Goal: Communication & Community: Answer question/provide support

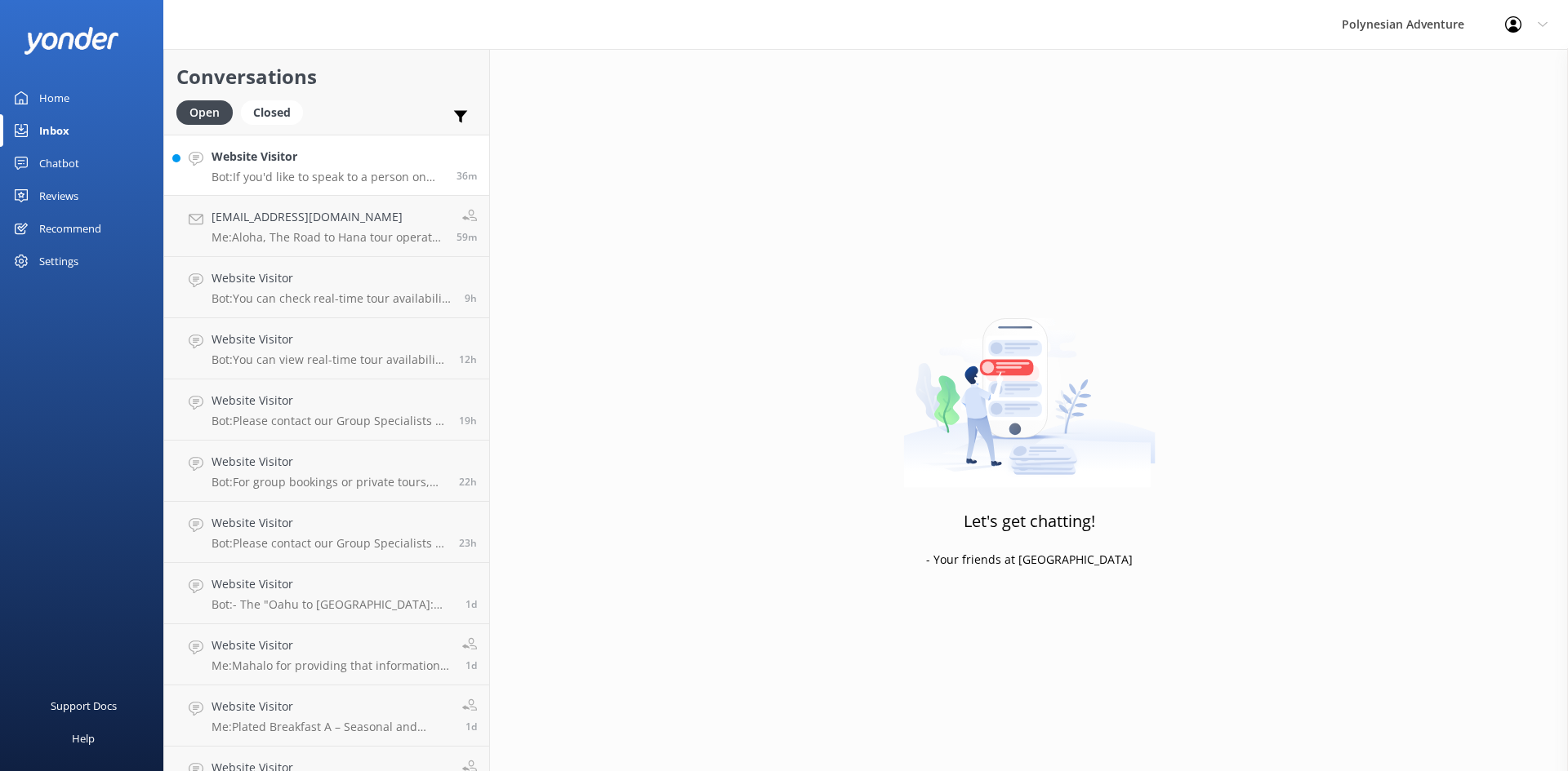
click at [328, 169] on div "Website Visitor Bot: If you'd like to speak to a person on the Polynesian Adven…" at bounding box center [328, 166] width 233 height 35
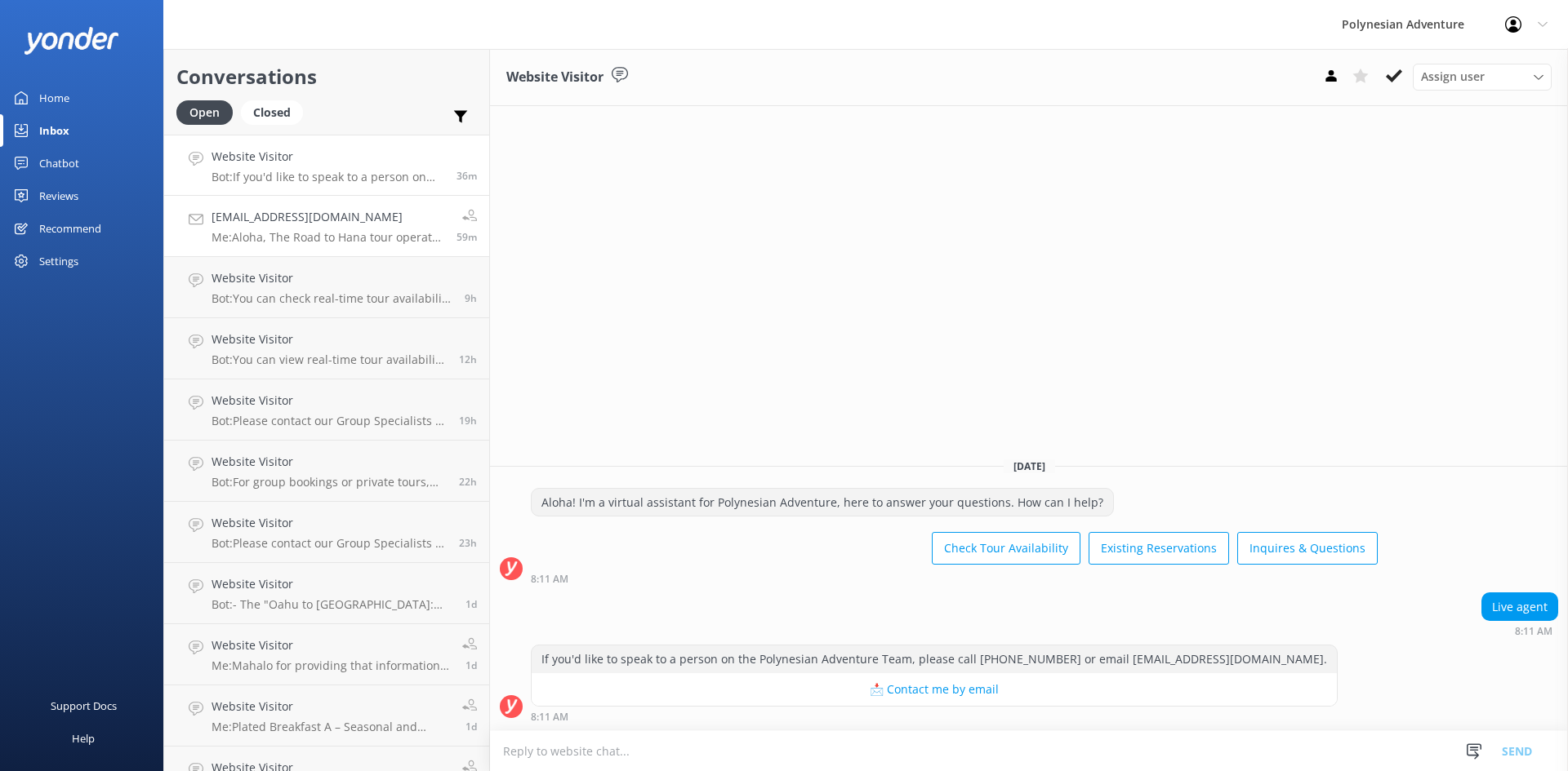
click at [302, 236] on p "Me: Aloha, The Road to Hana tour operates on Tuesdays, Thursdays, and Saturdays…" at bounding box center [328, 237] width 233 height 15
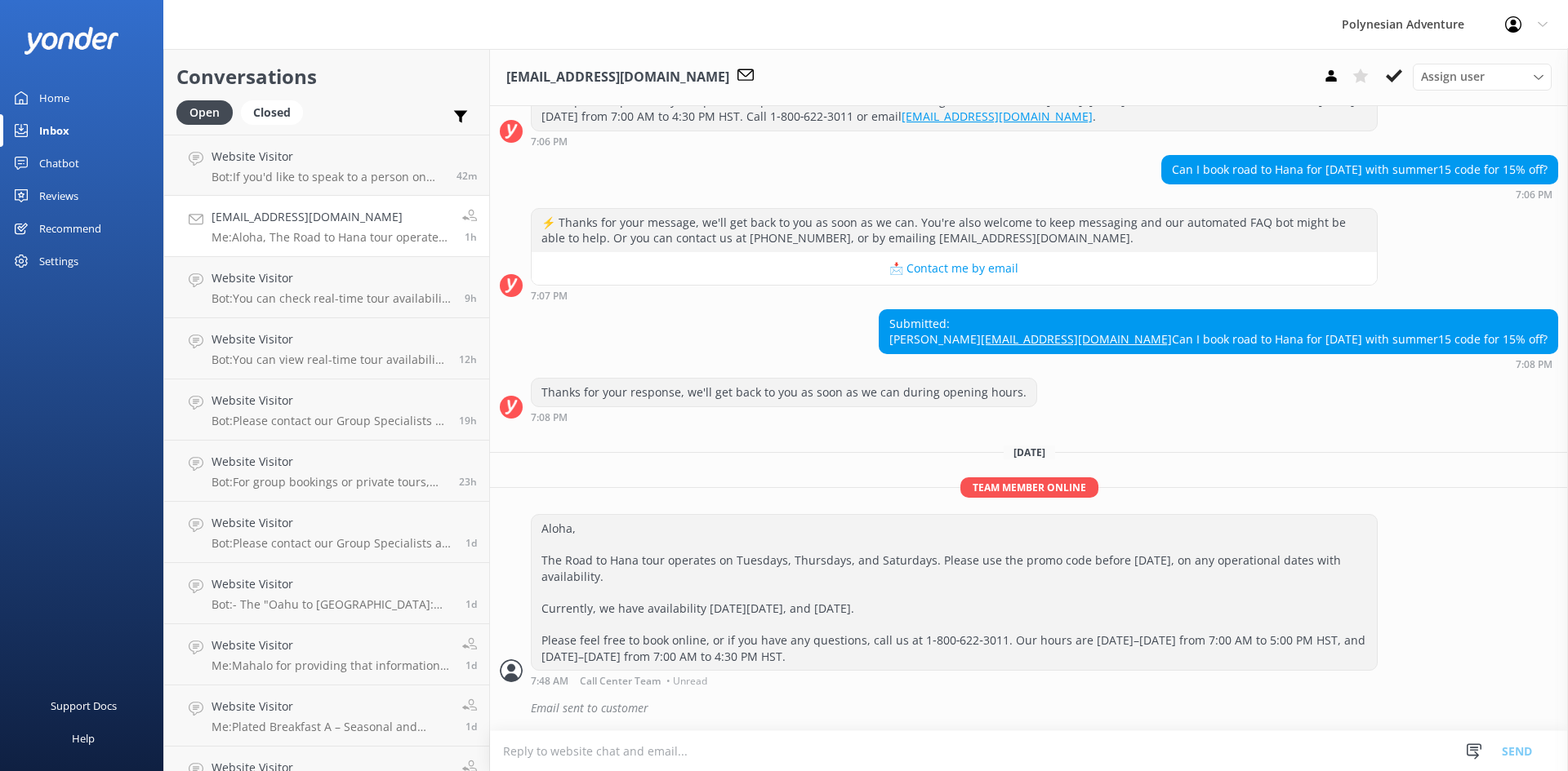
drag, startPoint x: 321, startPoint y: 226, endPoint x: 308, endPoint y: 226, distance: 13.0
click at [321, 226] on h4 "[EMAIL_ADDRESS][DOMAIN_NAME]" at bounding box center [331, 217] width 239 height 18
click at [345, 162] on h4 "Website Visitor" at bounding box center [328, 156] width 233 height 18
